Goal: Task Accomplishment & Management: Manage account settings

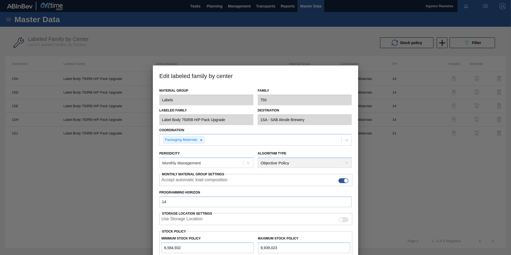
scroll to position [53, 0]
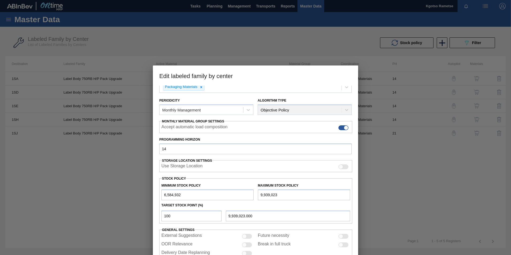
click at [100, 143] on div at bounding box center [255, 127] width 511 height 255
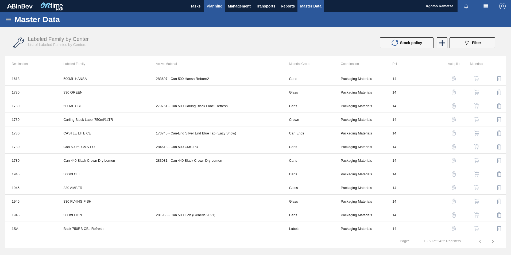
click at [207, 5] on span "Planning" at bounding box center [214, 6] width 16 height 6
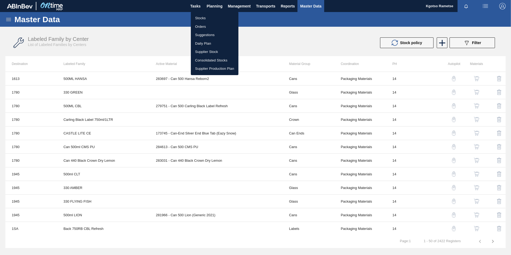
click at [200, 20] on li "Stocks" at bounding box center [215, 18] width 48 height 9
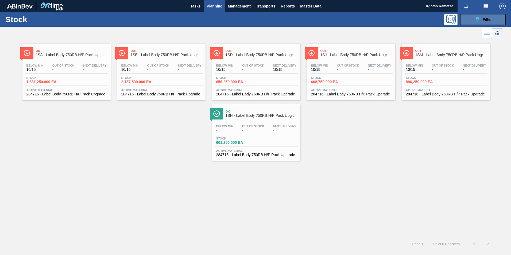
click at [476, 19] on icon "089F7B8B-B2A5-4AFE-B5C0-19BA573D28AC" at bounding box center [477, 19] width 6 height 6
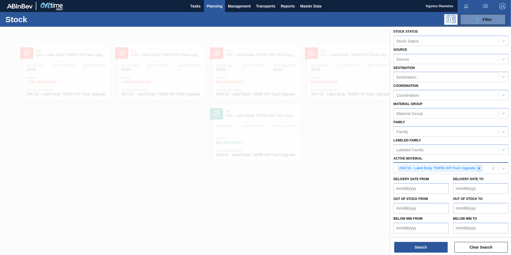
click at [478, 167] on icon at bounding box center [479, 168] width 4 height 4
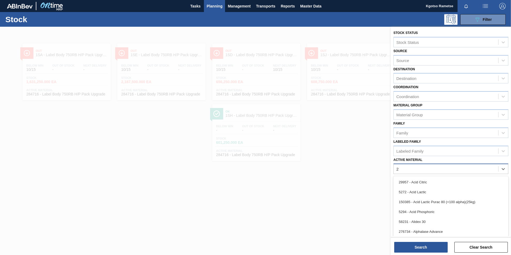
scroll to position [2, 0]
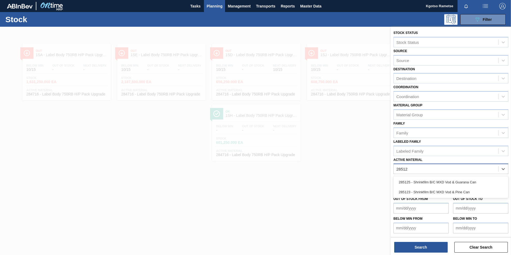
type Material "285125"
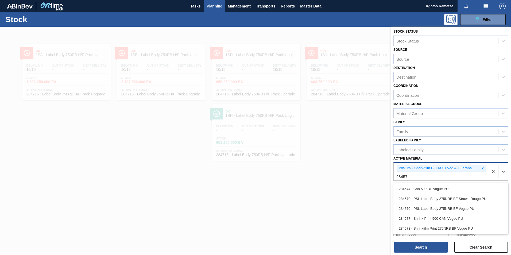
type Material "284577"
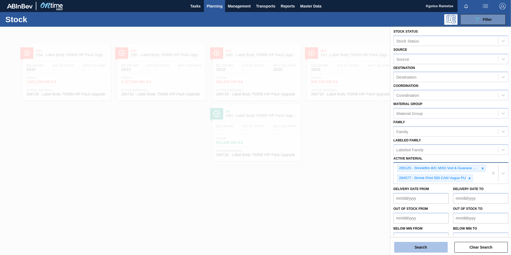
click at [417, 249] on button "Search" at bounding box center [420, 247] width 53 height 11
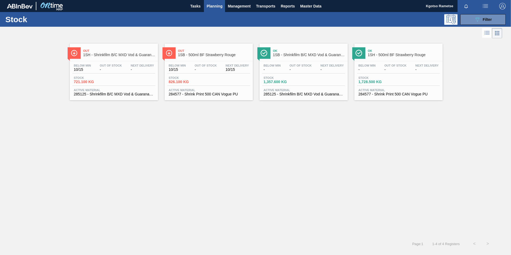
click at [206, 63] on div "Below Min 10/15 Out Of Stock - Next Delivery 10/15 Stock 826.100 KG Active Mate…" at bounding box center [209, 79] width 88 height 36
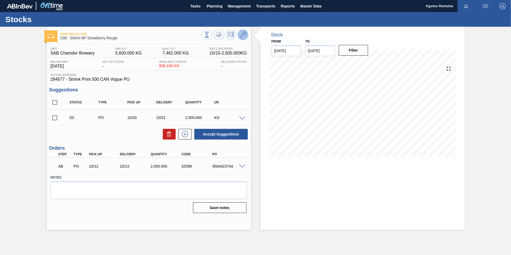
click at [240, 34] on icon at bounding box center [243, 35] width 6 height 6
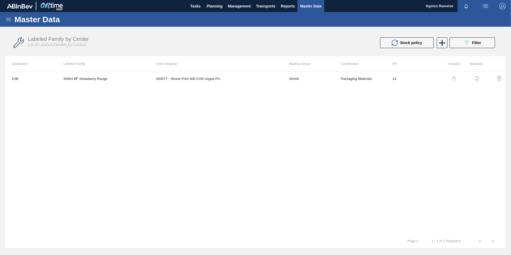
click at [478, 77] on img "button" at bounding box center [476, 78] width 5 height 5
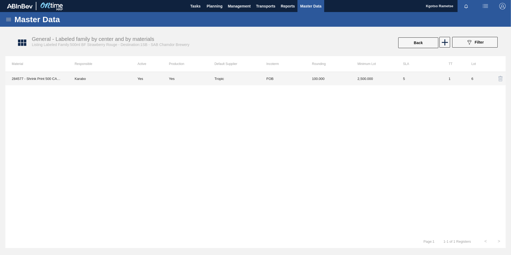
click at [266, 80] on td "FOB" at bounding box center [282, 78] width 45 height 13
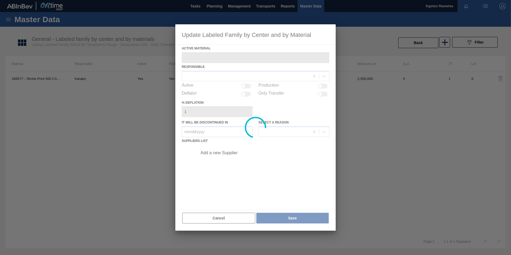
type Material "284577 - Shrink Print 500 CAN Vogue PU"
checkbox input "true"
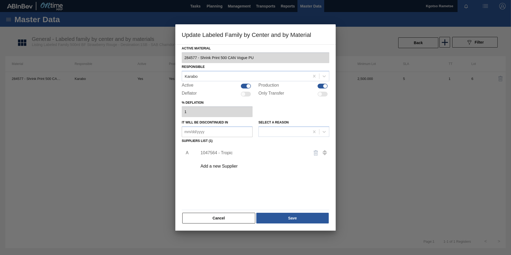
click at [220, 151] on div "1047564 - Tropic" at bounding box center [252, 152] width 105 height 5
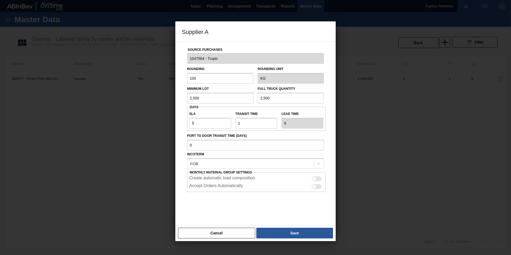
drag, startPoint x: 211, startPoint y: 93, endPoint x: 172, endPoint y: 95, distance: 38.5
click at [172, 95] on div "Supplier A Source Purchases 1047564 - Tropic Rounding 100 Rounding Unit KG Mini…" at bounding box center [255, 127] width 511 height 255
drag, startPoint x: 183, startPoint y: 99, endPoint x: 160, endPoint y: 100, distance: 23.0
click at [166, 100] on div "Supplier A Source Purchases 1047564 - Tropic Rounding 100 Rounding Unit KG Mini…" at bounding box center [255, 127] width 511 height 255
type input "4,500"
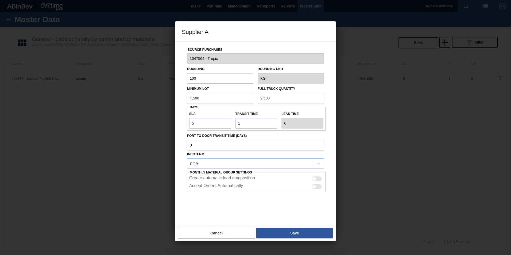
drag, startPoint x: 203, startPoint y: 99, endPoint x: 173, endPoint y: 101, distance: 30.2
click at [181, 100] on div "Source Purchases 1047564 - Tropic Rounding 100 Rounding Unit KG Minimum Lot 4,5…" at bounding box center [255, 133] width 160 height 184
paste input "4"
type input "4,500"
drag, startPoint x: 201, startPoint y: 124, endPoint x: 136, endPoint y: 123, distance: 65.2
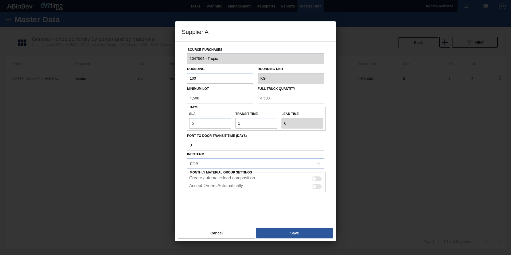
click at [149, 123] on div "Supplier A Source Purchases 1047564 - Tropic Rounding 100 Rounding Unit KG Mini…" at bounding box center [255, 127] width 511 height 255
type input "1"
type input "2"
type input "1"
click at [303, 227] on div "Cancel Save" at bounding box center [255, 233] width 160 height 16
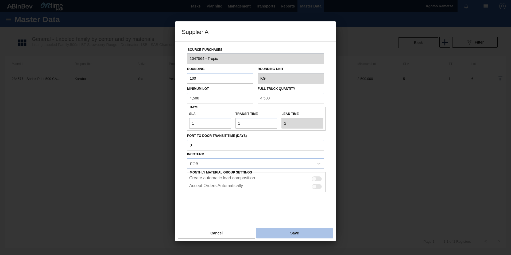
click at [296, 231] on button "Save" at bounding box center [294, 233] width 77 height 11
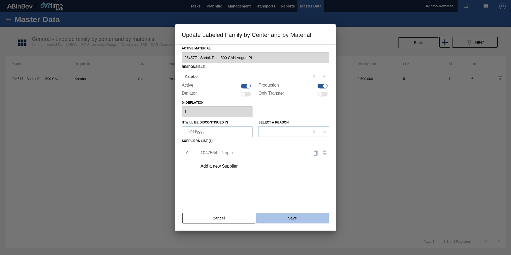
click at [289, 219] on button "Save" at bounding box center [292, 218] width 72 height 11
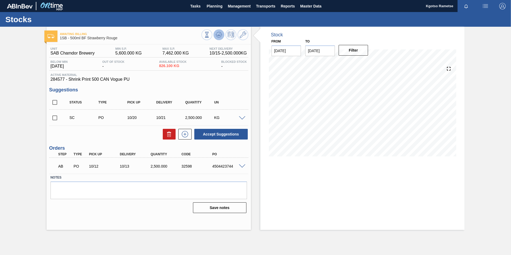
click at [219, 36] on g at bounding box center [219, 35] width 6 height 6
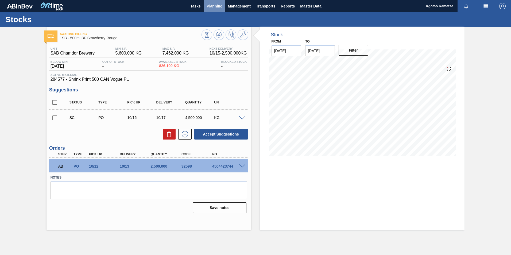
click at [217, 9] on span "Planning" at bounding box center [214, 6] width 16 height 6
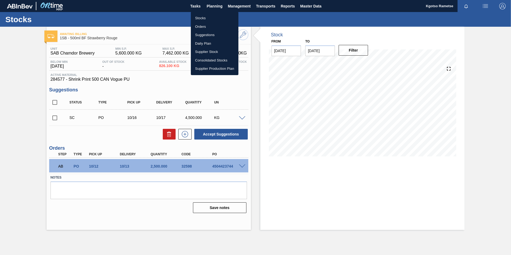
click at [207, 18] on li "Stocks" at bounding box center [215, 18] width 48 height 9
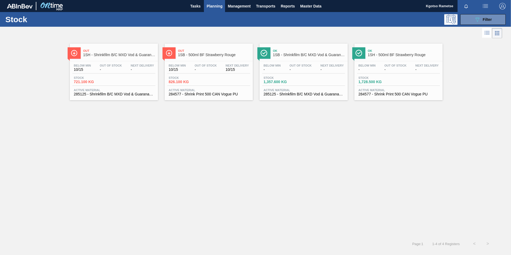
click at [304, 67] on span "Out Of Stock" at bounding box center [300, 65] width 22 height 3
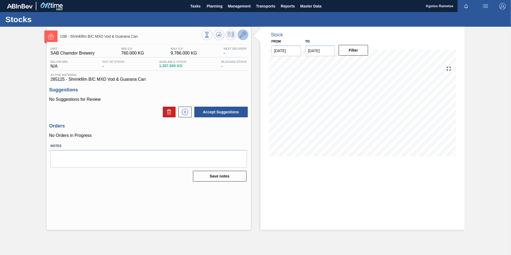
click at [242, 37] on icon at bounding box center [243, 35] width 6 height 6
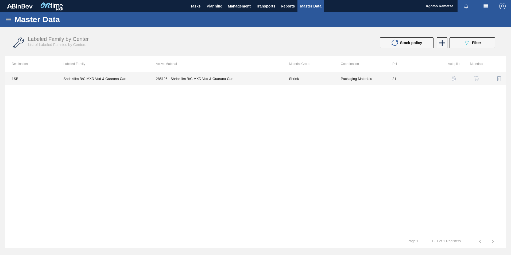
click at [220, 71] on th "Active Material" at bounding box center [215, 63] width 133 height 15
click at [220, 79] on td "285125 - Shrinkfilm B/C MXD Vod & Guarana Can" at bounding box center [215, 78] width 133 height 13
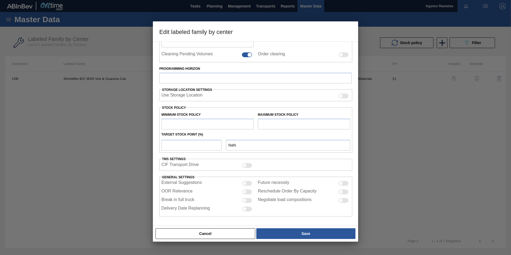
type input "Shrink"
type input "Redds MXD (Shrink)"
type input "Shrinkfilm B/C MXD Vod & Guarana Can"
type input "1SB - SAB Chamdor Brewery"
type input "21"
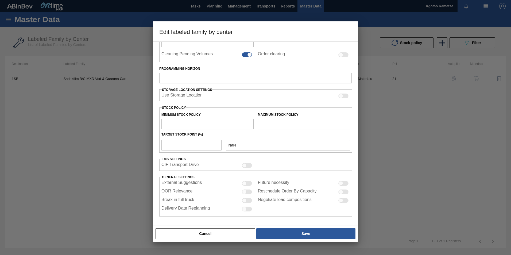
type input "760"
type input "9,786"
type input "100"
type input "9,786.000"
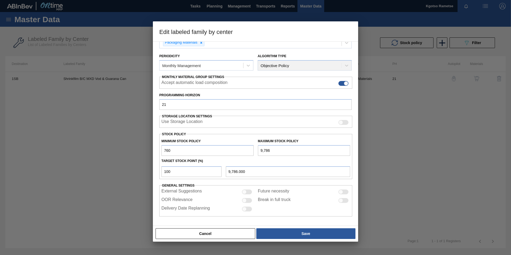
click at [161, 150] on input "760" at bounding box center [207, 150] width 92 height 11
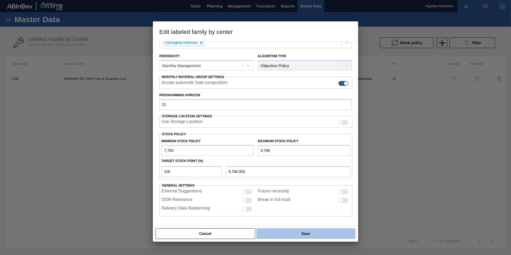
type input "7,760"
click at [282, 235] on button "Save" at bounding box center [305, 233] width 99 height 11
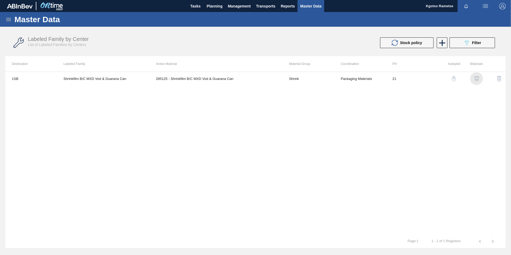
click at [475, 78] on img "button" at bounding box center [476, 78] width 5 height 5
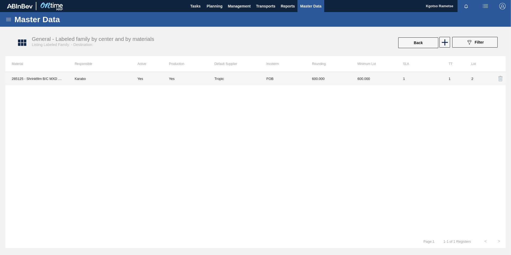
click at [286, 79] on td "FOB" at bounding box center [282, 78] width 45 height 13
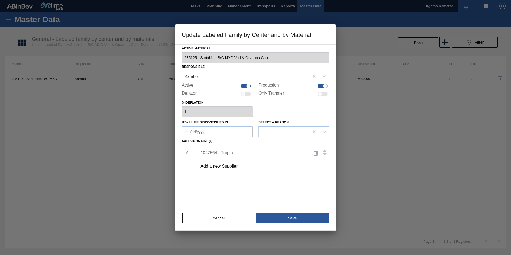
click at [221, 153] on div "1047564 - Tropic" at bounding box center [252, 152] width 105 height 5
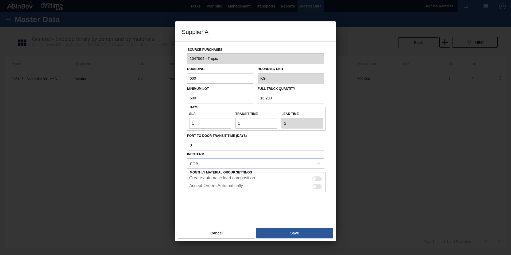
click at [197, 97] on input "600" at bounding box center [220, 98] width 66 height 11
drag, startPoint x: 206, startPoint y: 94, endPoint x: 163, endPoint y: 99, distance: 43.6
click at [167, 99] on div "Supplier A Source Purchases 1047564 - Tropic Rounding 600 Rounding Unit KG Mini…" at bounding box center [255, 127] width 511 height 255
type input "2,000"
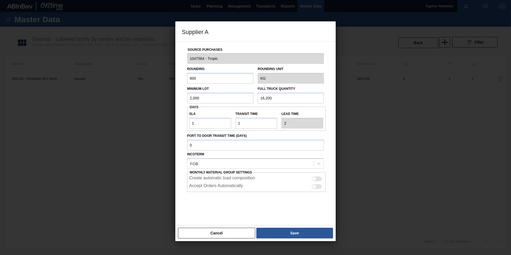
drag, startPoint x: 280, startPoint y: 98, endPoint x: 214, endPoint y: 96, distance: 66.5
click at [223, 96] on div "Minimum Lot 2,000 Full Truck Quantity 16,200" at bounding box center [255, 94] width 141 height 20
paste input "2,0"
type input "2,000"
drag, startPoint x: 196, startPoint y: 80, endPoint x: 163, endPoint y: 83, distance: 32.9
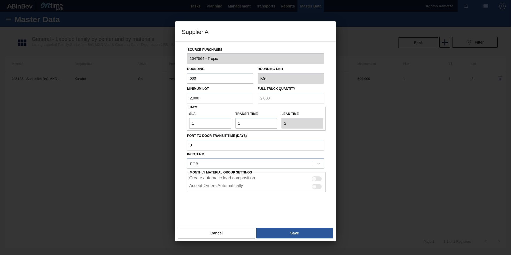
click at [171, 81] on div "Supplier A Source Purchases 1047564 - Tropic Rounding 600 Rounding Unit KG Mini…" at bounding box center [255, 127] width 511 height 255
type input "1"
click at [278, 232] on button "Save" at bounding box center [294, 233] width 77 height 11
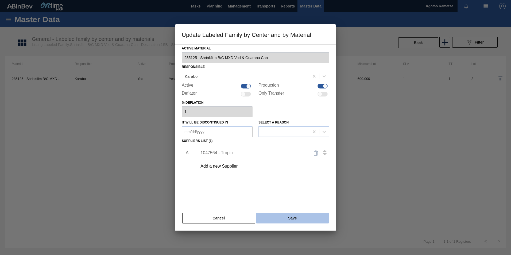
click at [276, 221] on button "Save" at bounding box center [292, 218] width 72 height 11
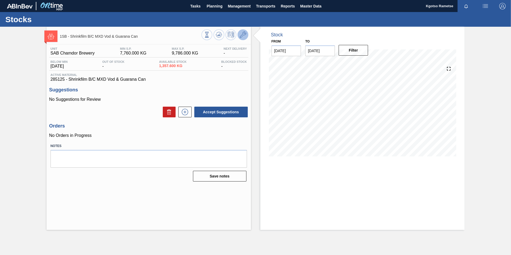
click at [242, 35] on icon at bounding box center [243, 35] width 6 height 6
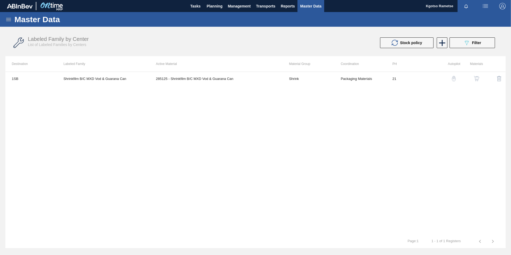
click at [475, 78] on img "button" at bounding box center [476, 78] width 5 height 5
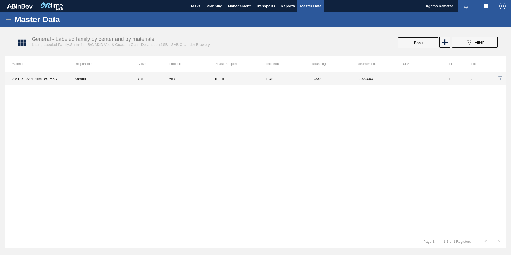
click at [239, 81] on td "Tropic" at bounding box center [236, 78] width 45 height 13
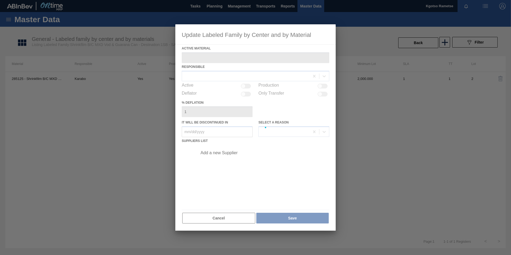
type Material "285125 - Shrinkfilm B/C MXD Vod & Guarana Can"
checkbox input "true"
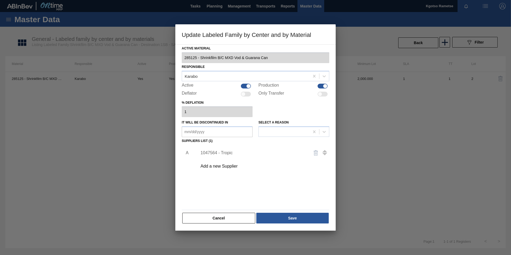
click at [211, 152] on div "1047564 - Tropic" at bounding box center [252, 152] width 105 height 5
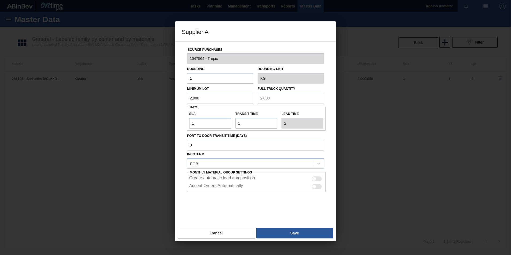
drag, startPoint x: 204, startPoint y: 124, endPoint x: 192, endPoint y: 124, distance: 12.0
click at [192, 124] on input "1" at bounding box center [210, 123] width 42 height 11
click at [303, 231] on button "Save" at bounding box center [294, 233] width 77 height 11
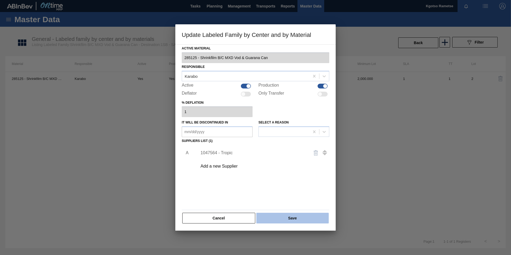
click at [295, 220] on button "Save" at bounding box center [292, 218] width 72 height 11
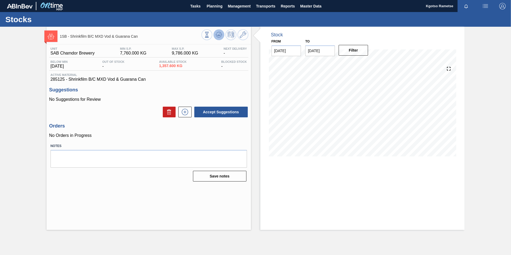
click at [219, 35] on icon at bounding box center [219, 35] width 6 height 6
